Goal: Obtain resource: Download file/media

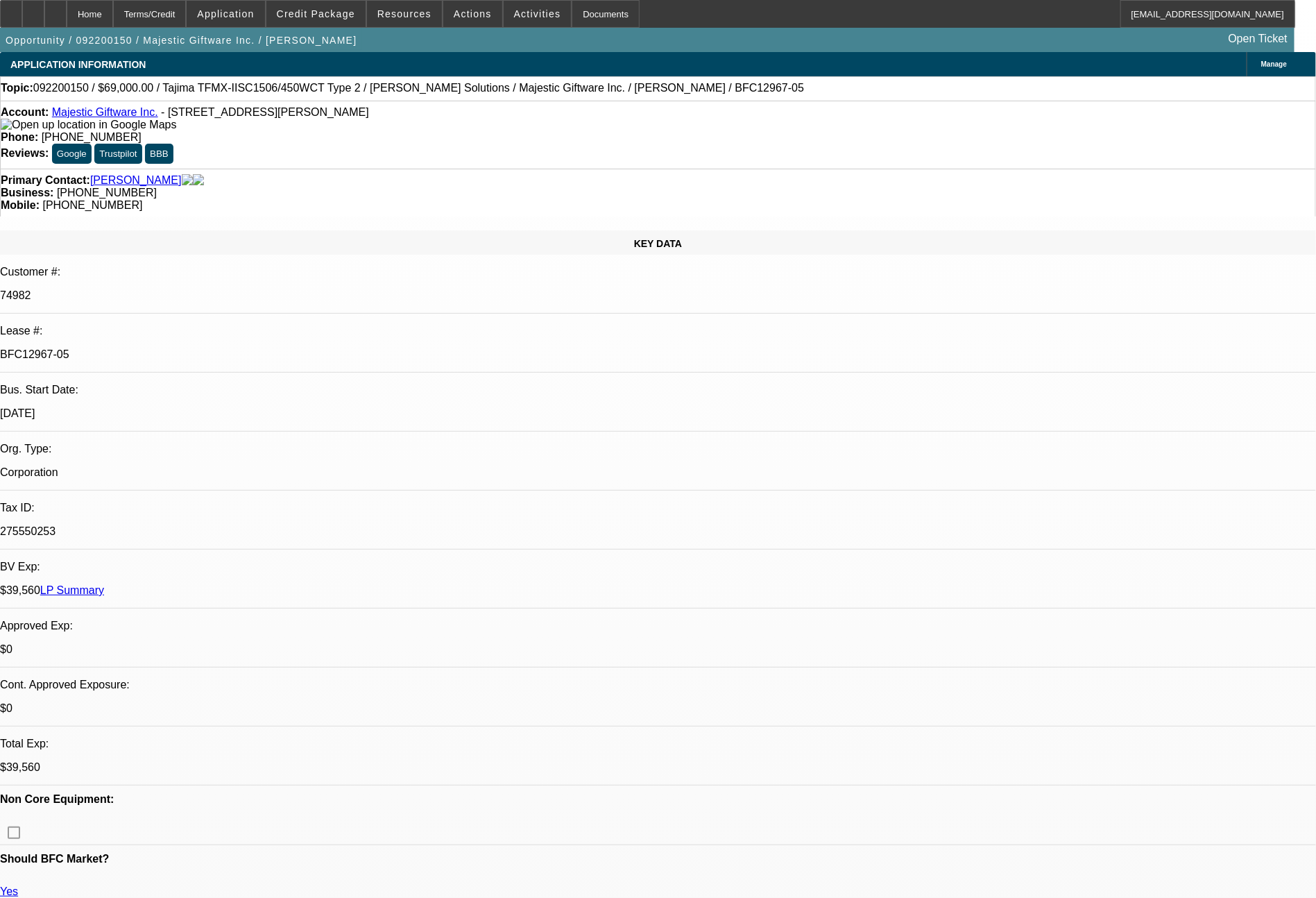
select select "0"
select select "2"
select select "0.1"
select select "4"
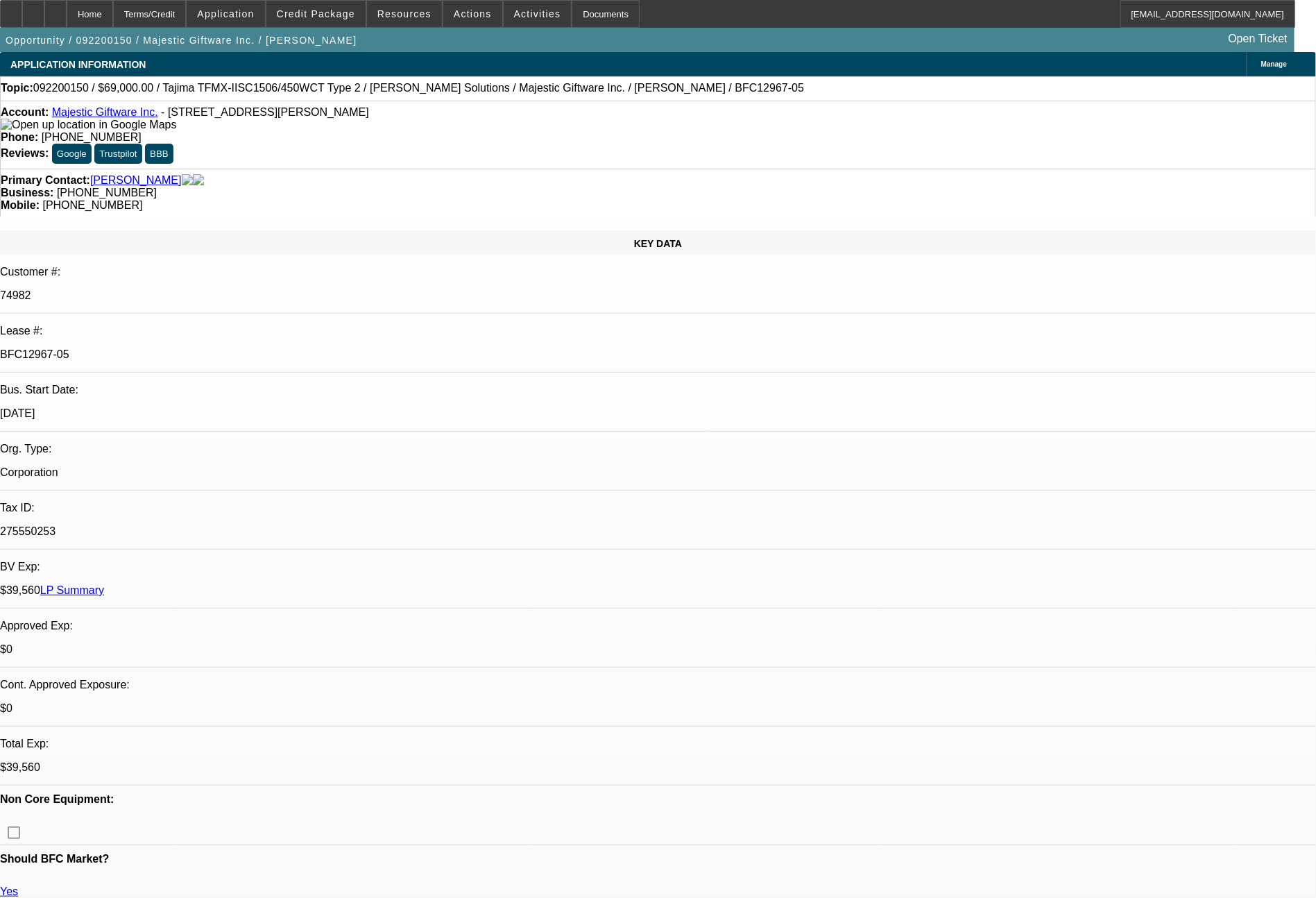
select select "0"
select select "2"
select select "0.1"
select select "4"
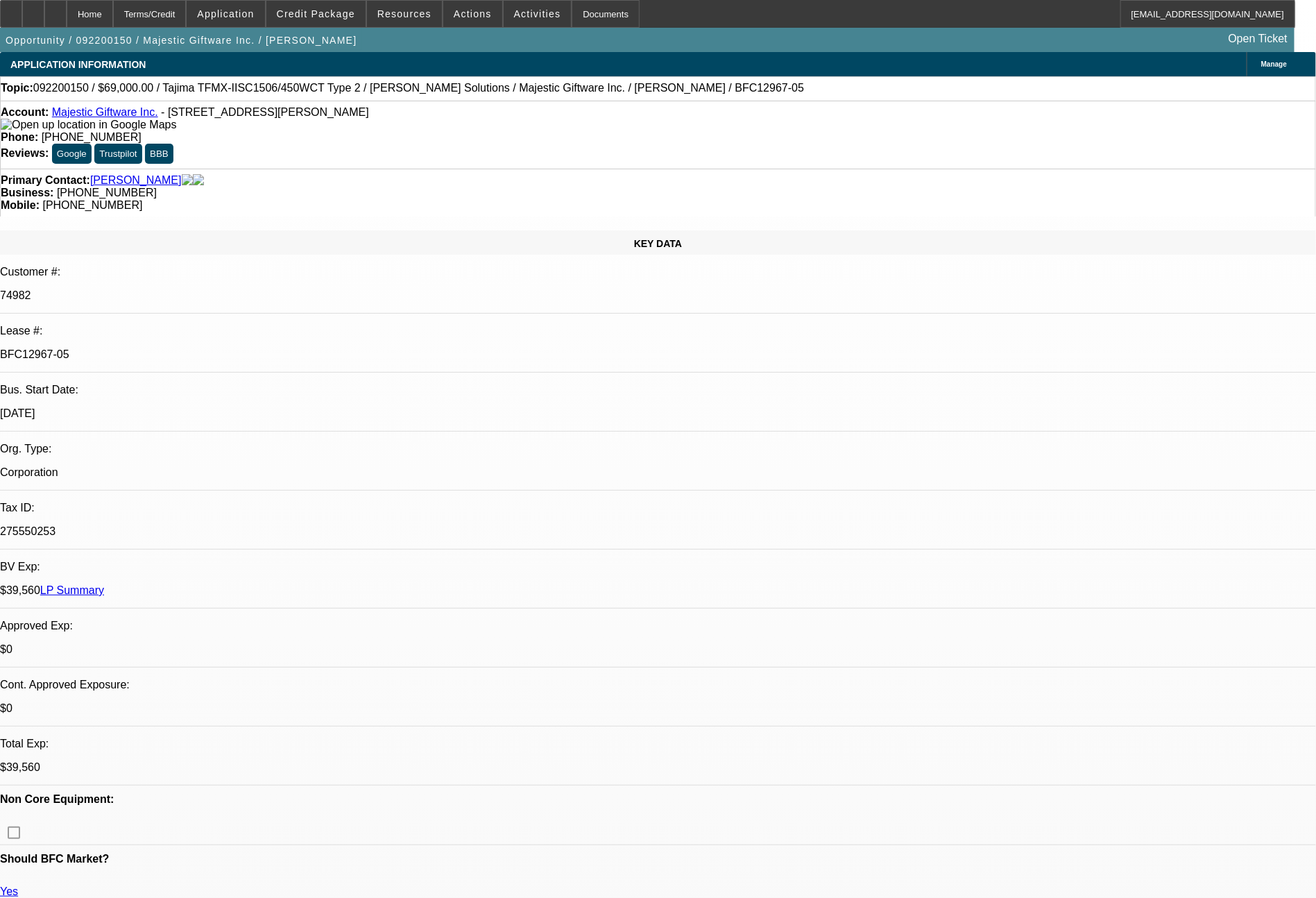
select select "0"
select select "2"
select select "0.1"
select select "4"
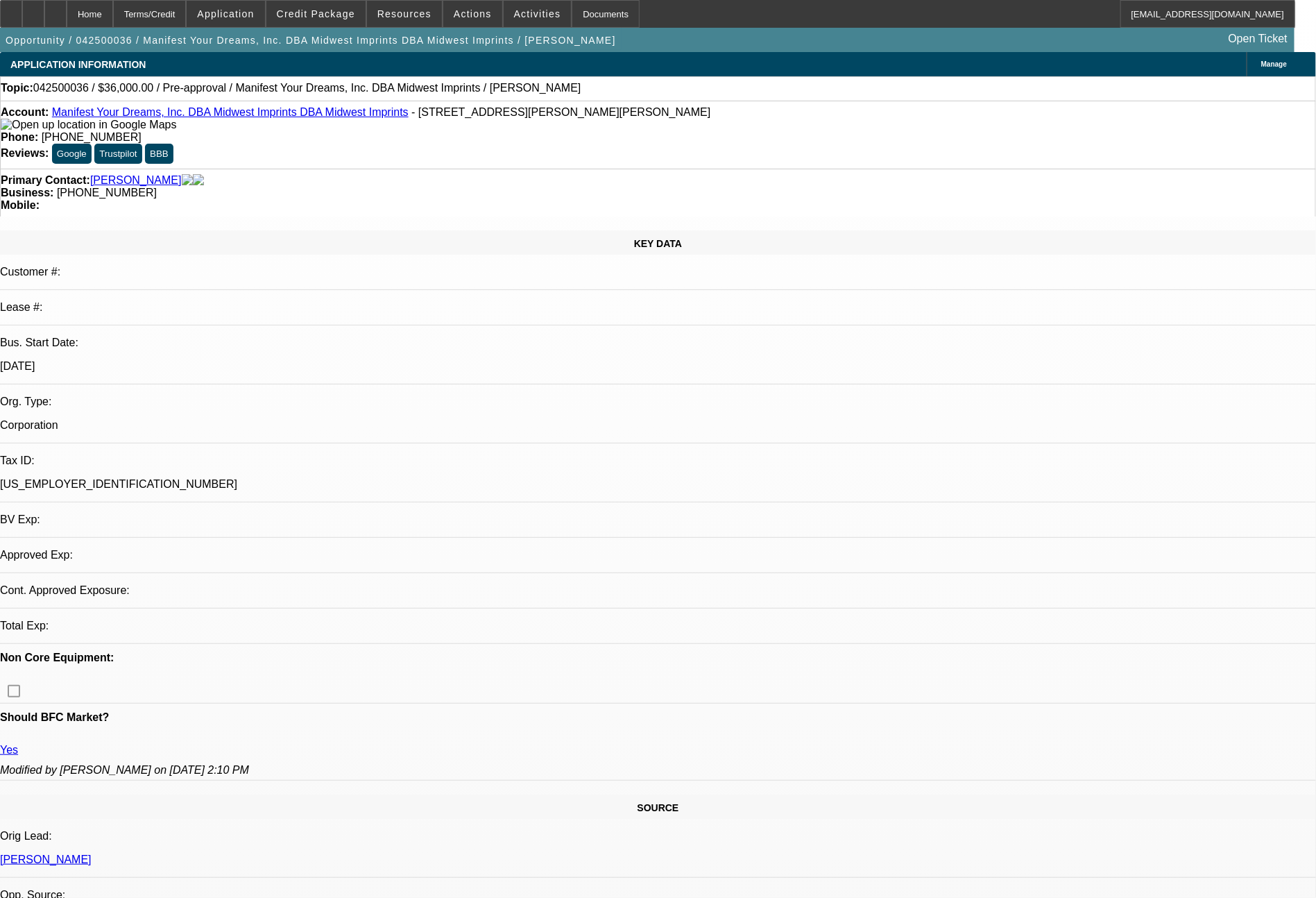
select select "0"
select select "2"
select select "0.1"
select select "4"
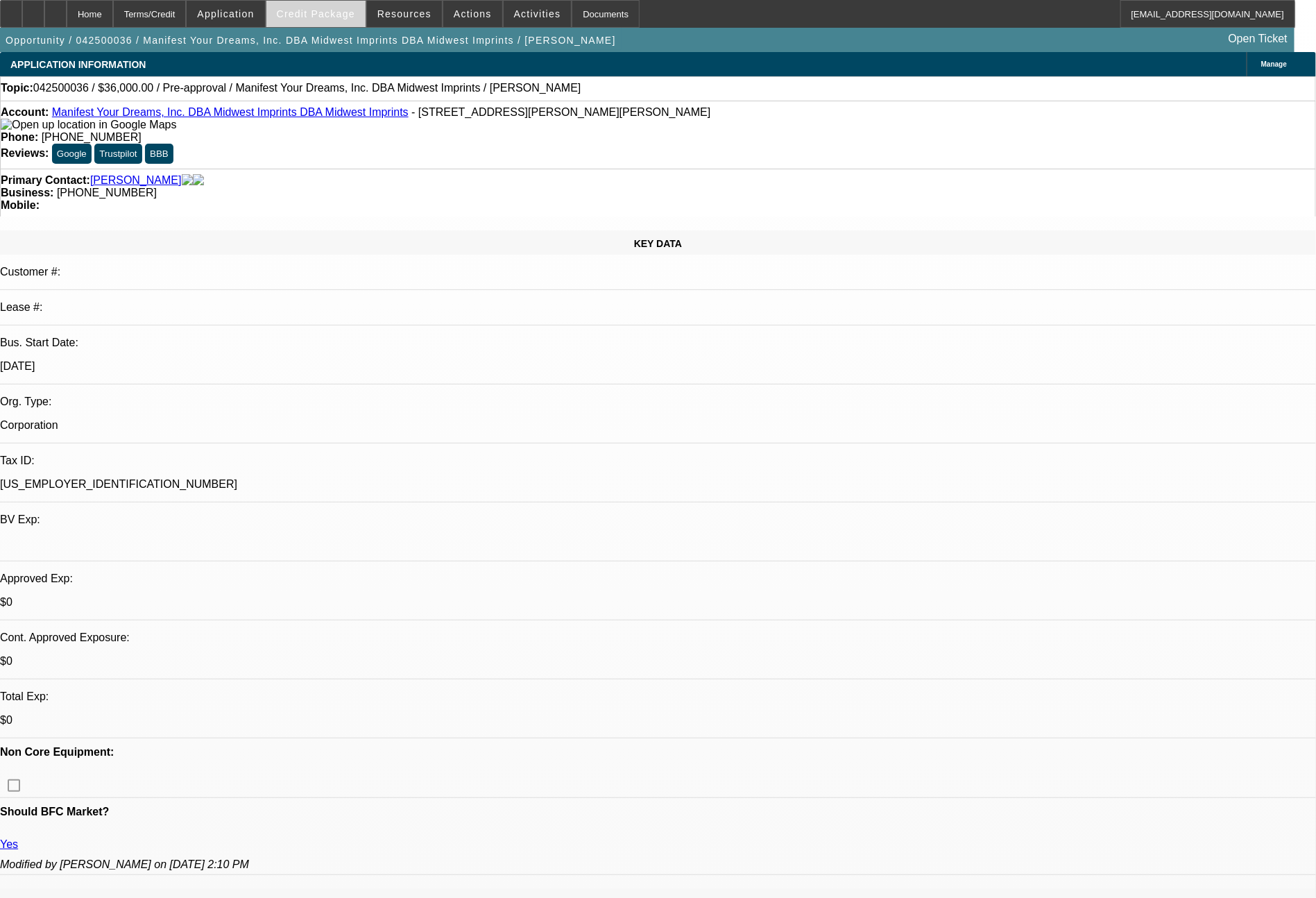
click at [329, 20] on span at bounding box center [316, 14] width 99 height 33
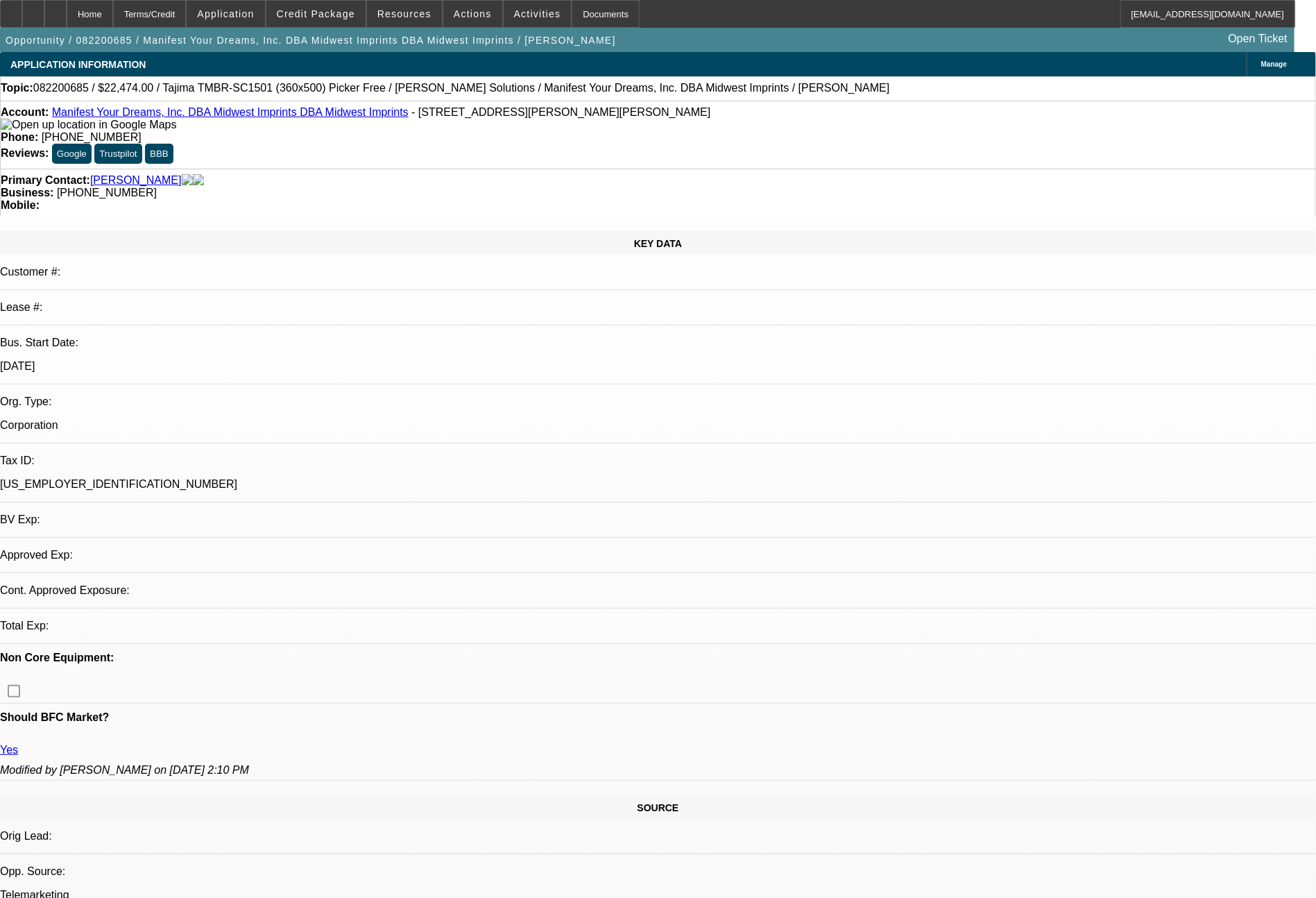
select select "0.15"
select select "2"
select select "0.1"
select select "4"
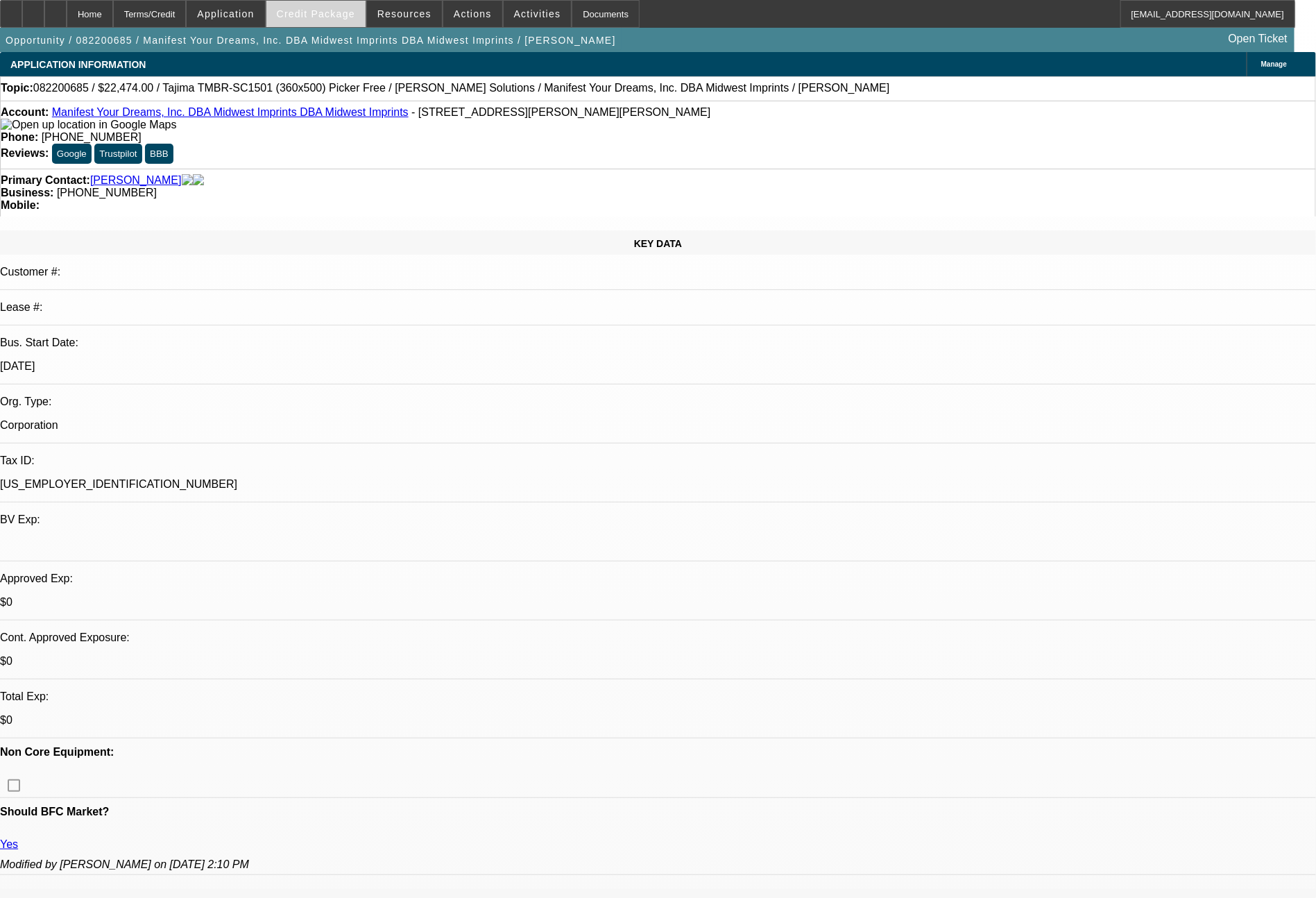
click at [310, 11] on span "Credit Package" at bounding box center [316, 13] width 78 height 11
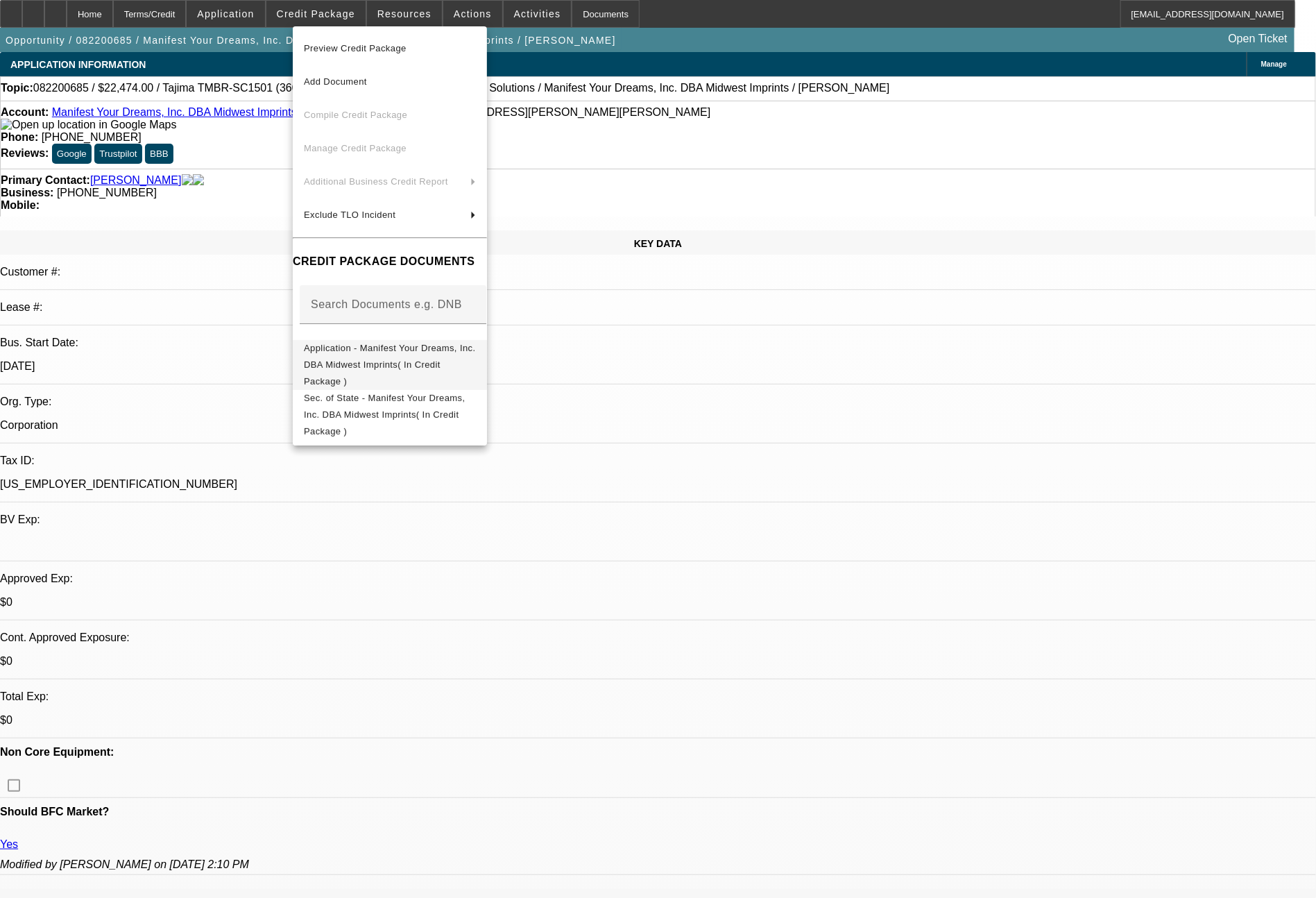
click at [418, 358] on span "Application - Manifest Your Dreams, Inc. DBA Midwest Imprints( In Credit Packag…" at bounding box center [390, 365] width 172 height 50
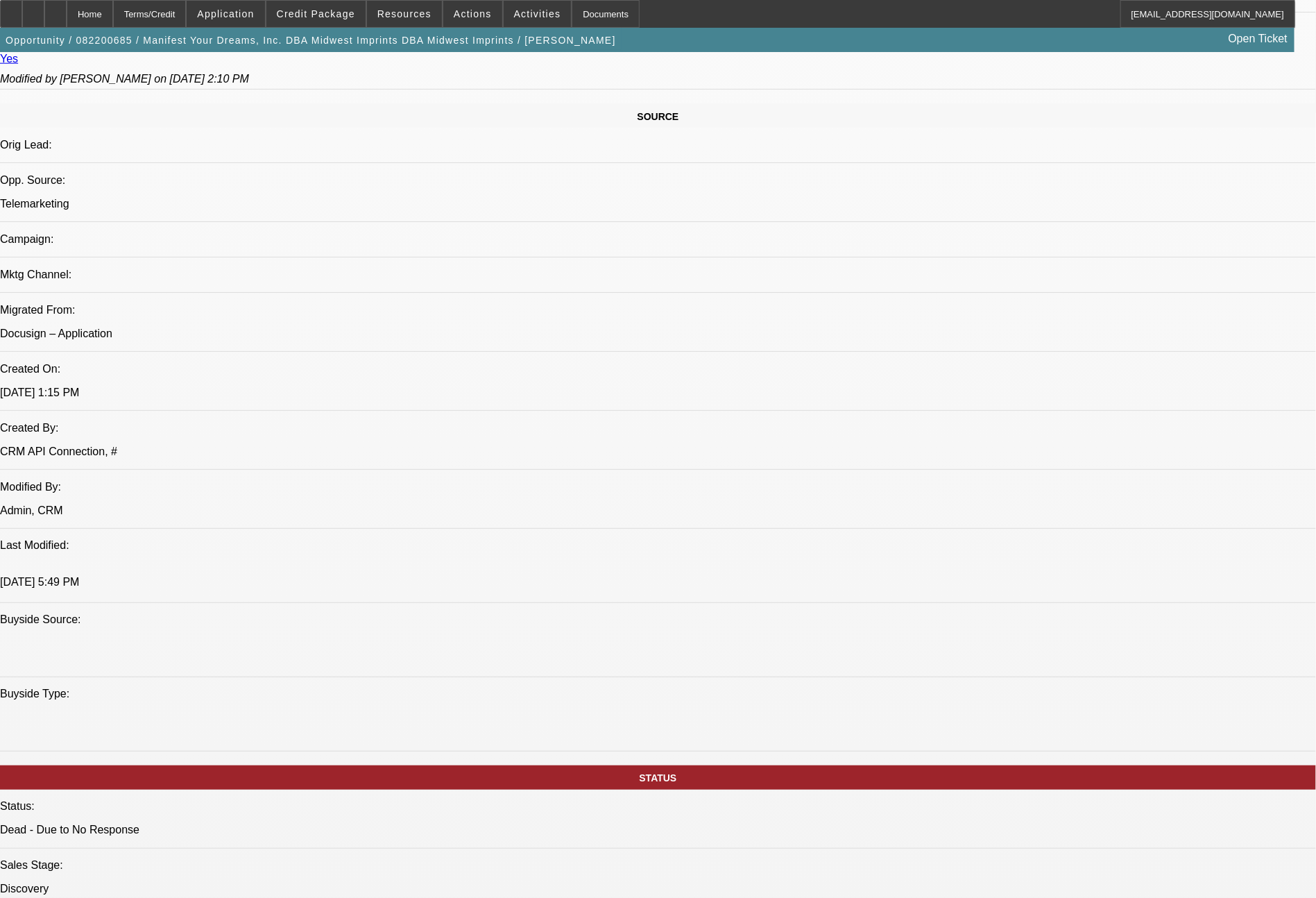
scroll to position [1572, 0]
